Goal: Navigation & Orientation: Find specific page/section

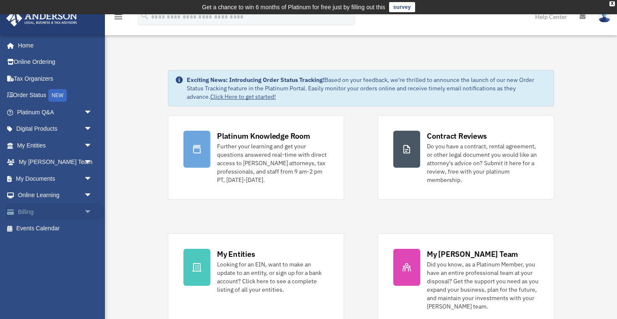
click at [48, 211] on link "Billing arrow_drop_down" at bounding box center [55, 211] width 99 height 17
click at [88, 211] on span "arrow_drop_down" at bounding box center [92, 211] width 17 height 17
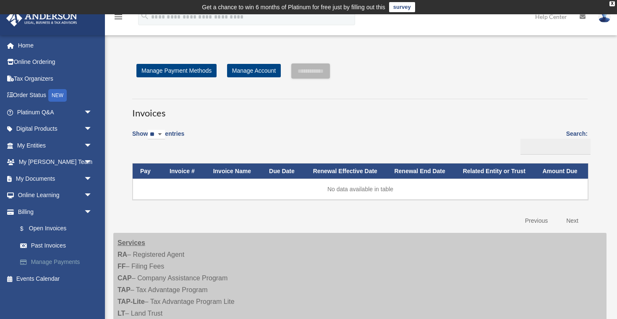
click at [71, 265] on link "Manage Payments" at bounding box center [58, 262] width 93 height 17
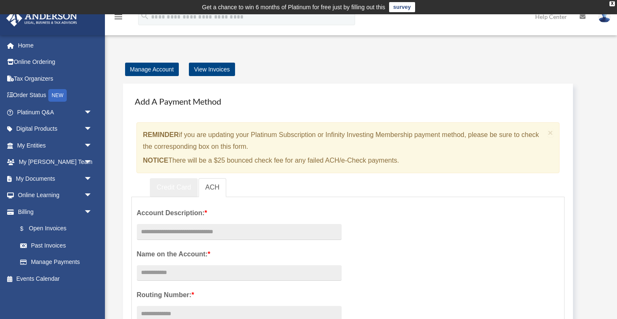
click at [164, 192] on link "Credit Card" at bounding box center [174, 187] width 48 height 19
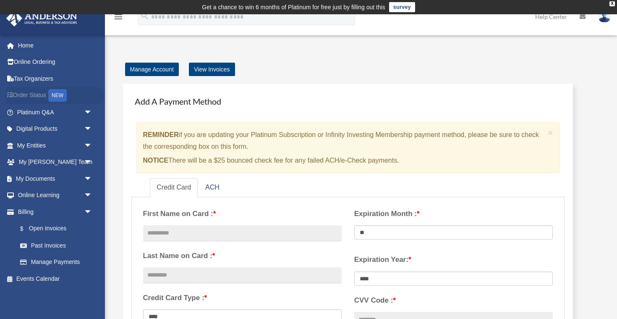
click at [34, 97] on link "Order Status NEW" at bounding box center [55, 95] width 99 height 17
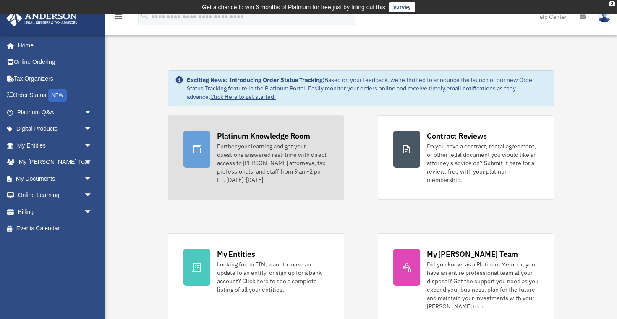
click at [249, 152] on div "Further your learning and get your questions answered real-time with direct acc…" at bounding box center [273, 163] width 112 height 42
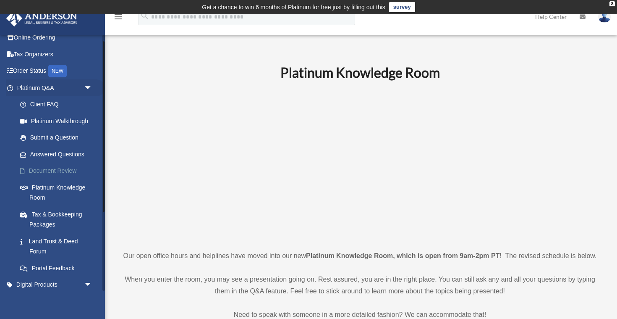
scroll to position [25, 0]
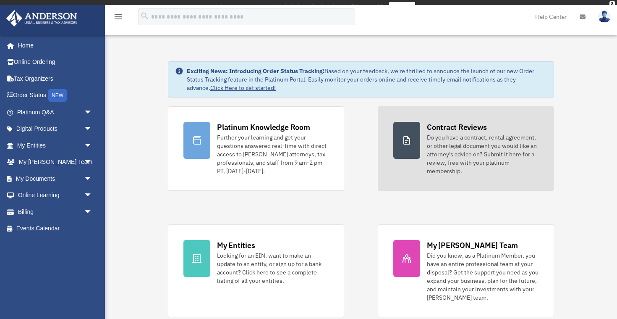
click at [430, 141] on div "Do you have a contract, rental agreement, or other legal document you would lik…" at bounding box center [483, 154] width 112 height 42
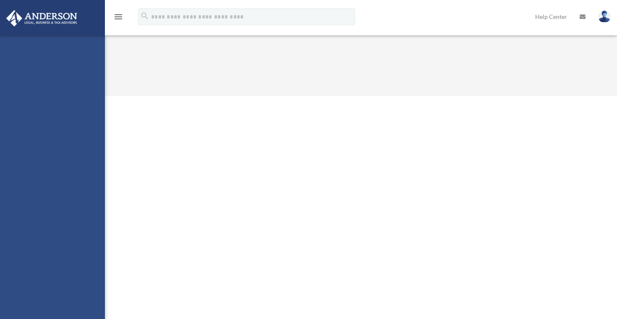
click at [402, 96] on html "X Get a chance to win 6 months of Platinum for free just by filling out this su…" at bounding box center [308, 48] width 617 height 96
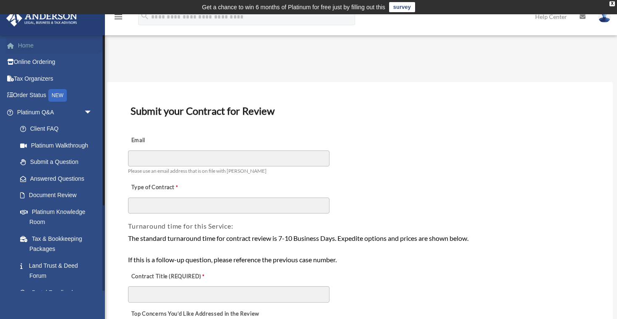
click at [19, 43] on link "Home" at bounding box center [55, 45] width 99 height 17
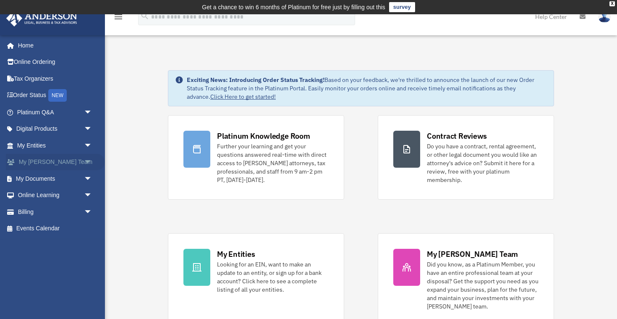
click at [88, 164] on span "arrow_drop_down" at bounding box center [92, 162] width 17 height 17
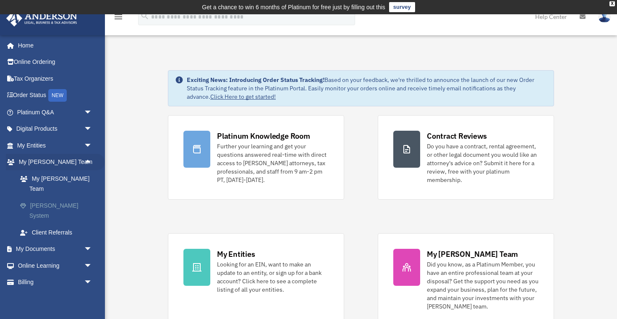
click at [57, 198] on link "[PERSON_NAME] System" at bounding box center [58, 210] width 93 height 27
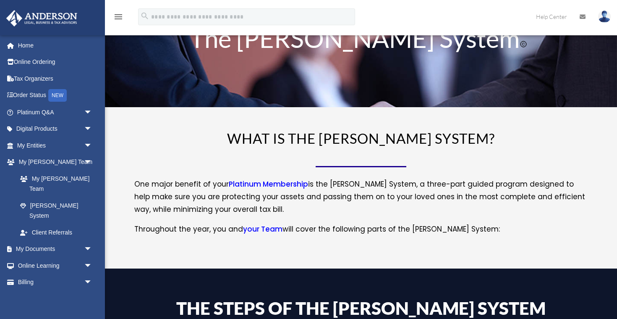
scroll to position [39, 0]
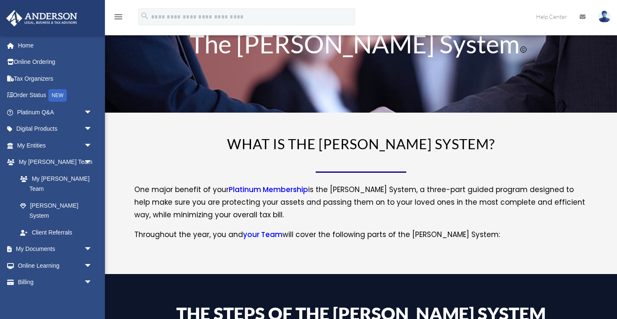
click at [255, 235] on link "your Team" at bounding box center [262, 236] width 39 height 14
